Goal: Transaction & Acquisition: Purchase product/service

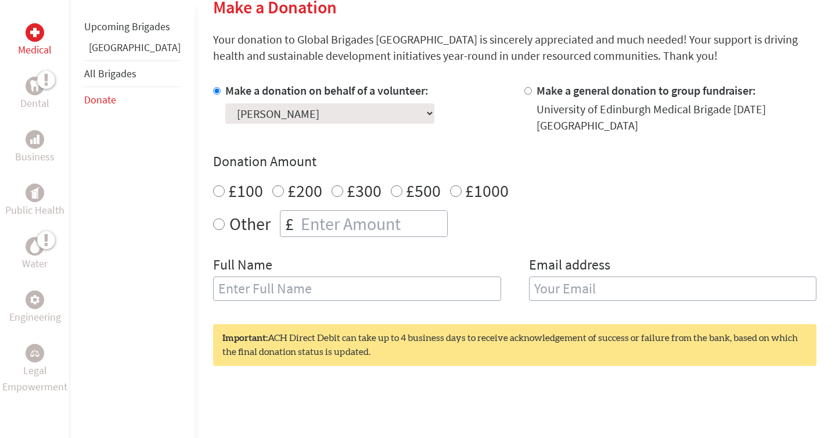
scroll to position [295, 0]
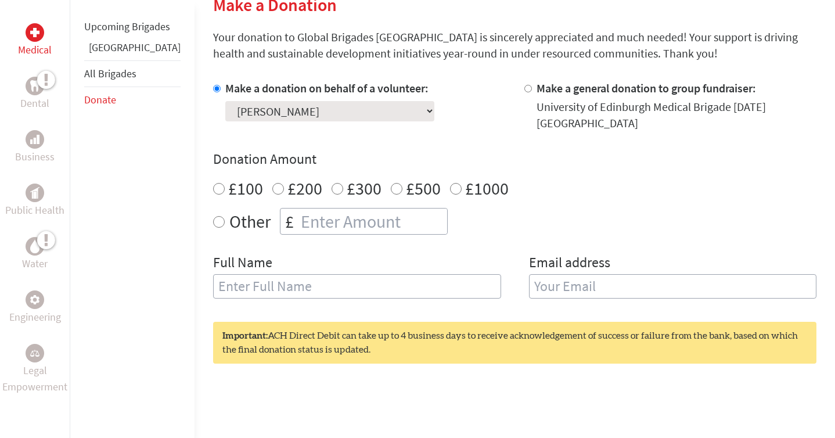
radio input "true"
click at [341, 210] on input "number" at bounding box center [372, 221] width 149 height 26
type input "20"
click at [351, 285] on input "text" at bounding box center [357, 286] width 288 height 24
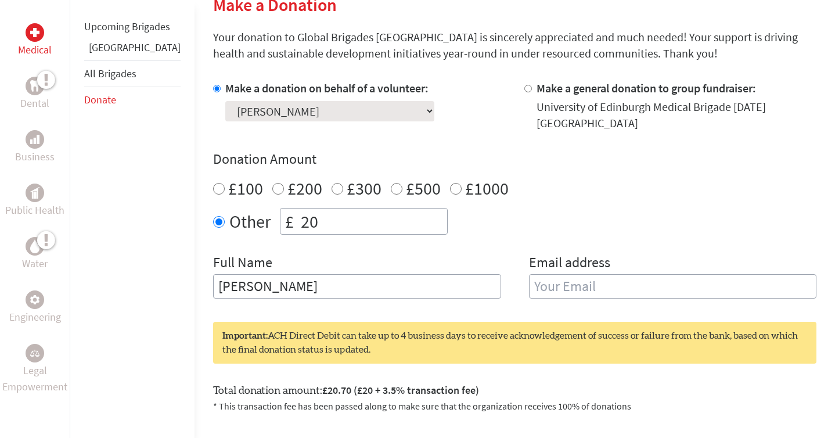
type input "[PERSON_NAME]"
click at [560, 280] on input "email" at bounding box center [673, 286] width 288 height 24
type input "[EMAIL_ADDRESS][DOMAIN_NAME]"
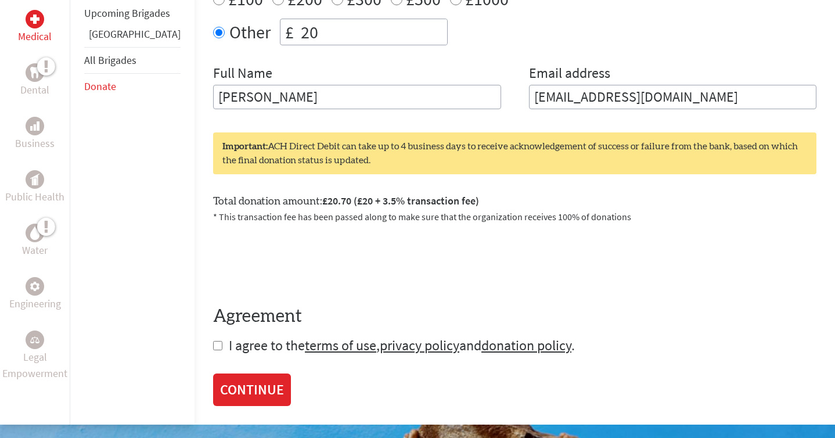
scroll to position [486, 0]
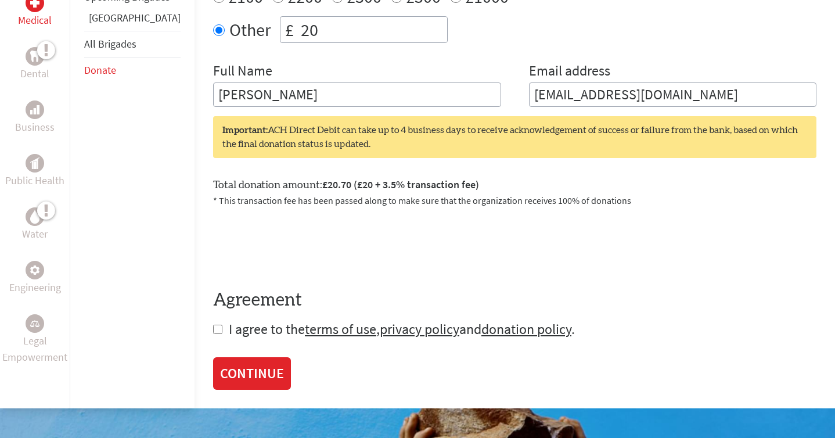
click at [213, 324] on input "checkbox" at bounding box center [217, 328] width 9 height 9
checkbox input "true"
click at [213, 363] on link "CONTINUE" at bounding box center [252, 374] width 78 height 33
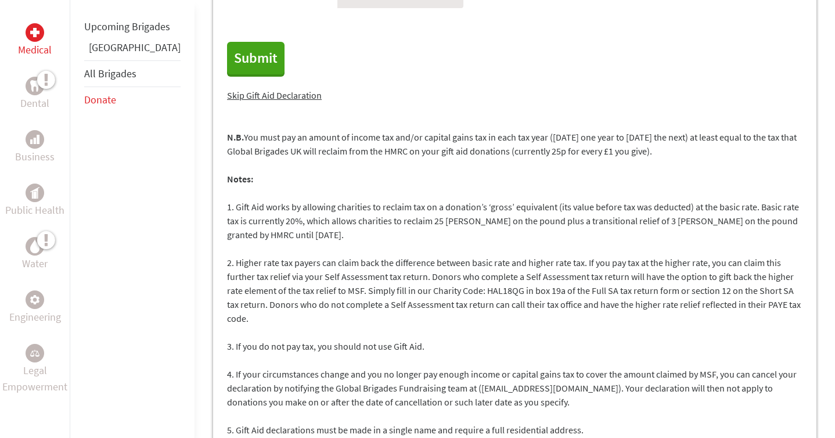
scroll to position [1582, 0]
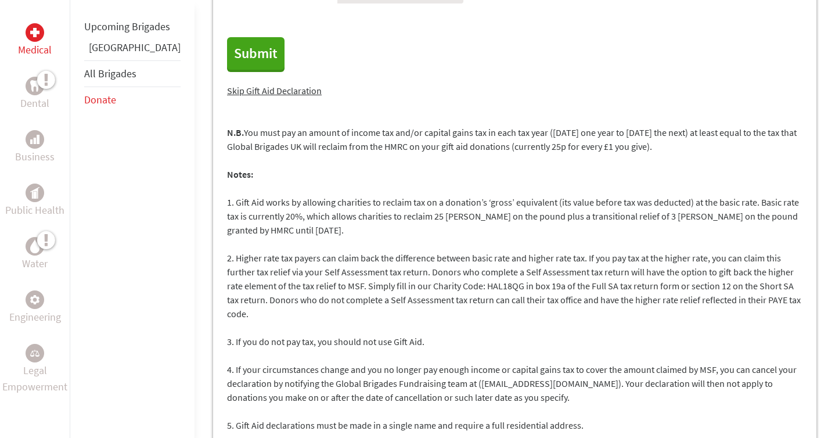
click at [227, 85] on link "Skip Gift Aid Declaration" at bounding box center [274, 91] width 95 height 12
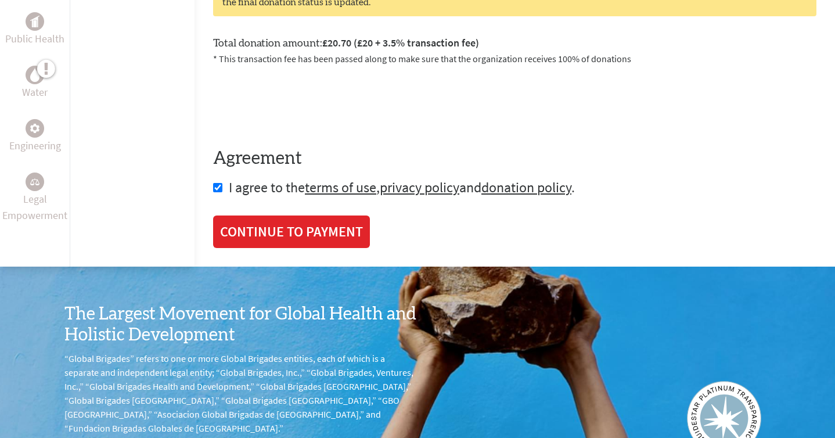
scroll to position [658, 0]
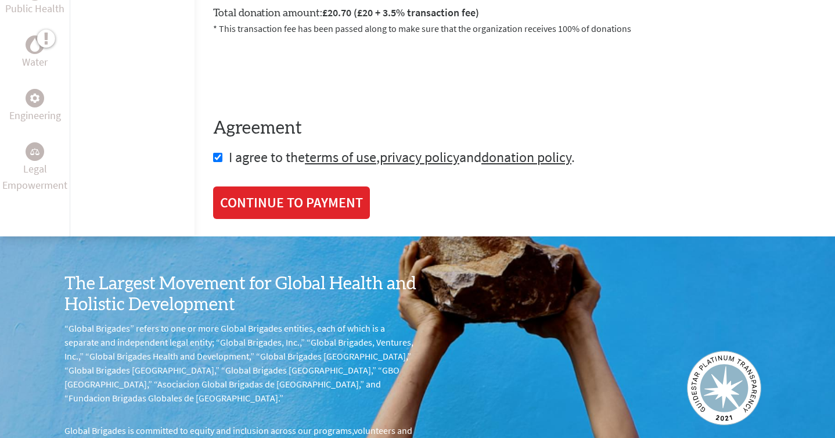
click at [261, 189] on link "CONTINUE TO PAYMENT" at bounding box center [291, 202] width 157 height 33
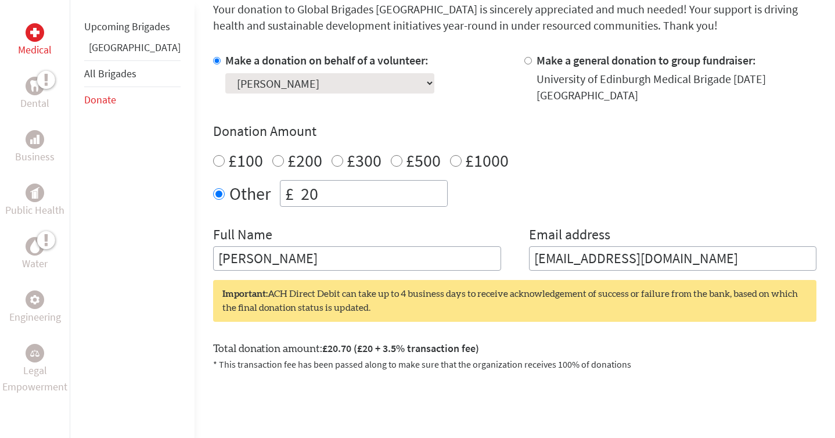
scroll to position [345, 0]
